Goal: Information Seeking & Learning: Find specific fact

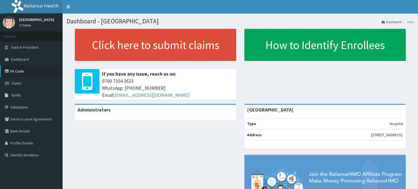
click at [21, 72] on link "PA Code" at bounding box center [31, 71] width 63 height 12
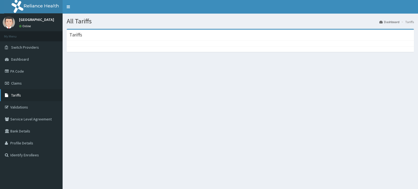
click at [24, 97] on link "Tariffs" at bounding box center [31, 95] width 63 height 12
click at [36, 94] on link "Tariffs" at bounding box center [31, 95] width 63 height 12
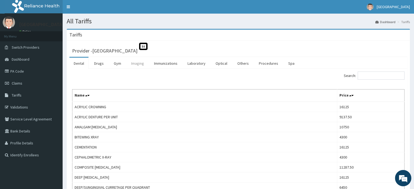
click at [143, 64] on link "Imaging" at bounding box center [137, 63] width 21 height 11
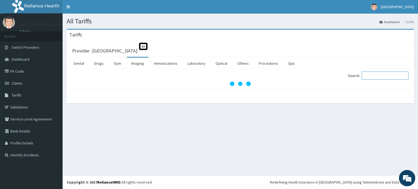
click at [383, 74] on input "Search:" at bounding box center [385, 76] width 47 height 8
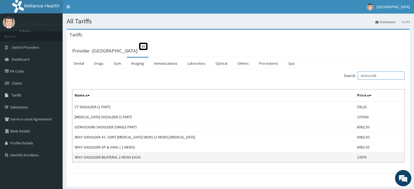
type input "SHOULDER"
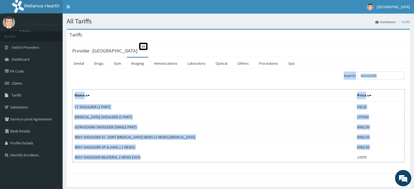
drag, startPoint x: 146, startPoint y: 157, endPoint x: 69, endPoint y: 158, distance: 77.3
click at [69, 158] on div "Provider - Peachcare Medical Centre St Dental Drugs Gym Imaging Immunizations L…" at bounding box center [238, 111] width 343 height 141
click at [152, 149] on td "XRAY SHOULDER AP & AXIAL ( 2 VIEWS)" at bounding box center [213, 147] width 282 height 10
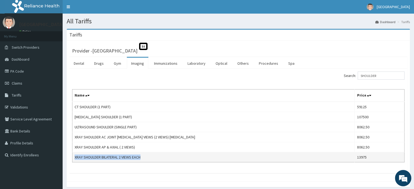
copy td "XRAY SHOULDER BILATERAL 2 VIEWS EACH"
drag, startPoint x: 147, startPoint y: 157, endPoint x: 78, endPoint y: 155, distance: 68.9
click at [76, 158] on td "XRAY SHOULDER BILATERAL 2 VIEWS EACH" at bounding box center [213, 157] width 282 height 10
